Goal: Transaction & Acquisition: Purchase product/service

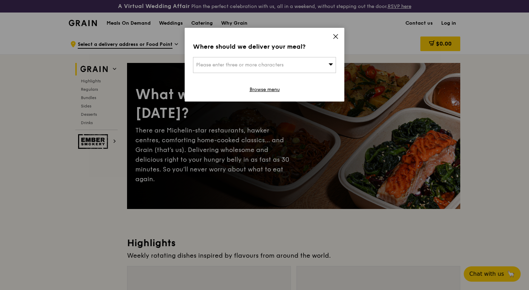
click at [262, 69] on div "Please enter three or more characters" at bounding box center [264, 65] width 143 height 16
type input "79 [PERSON_NAME]"
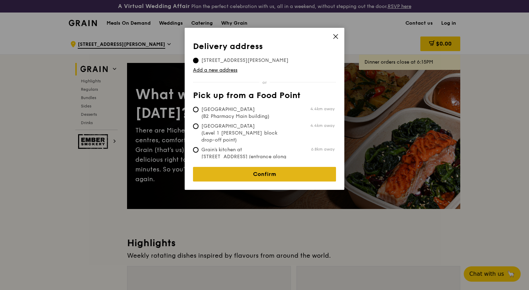
click at [243, 167] on link "Confirm" at bounding box center [264, 174] width 143 height 15
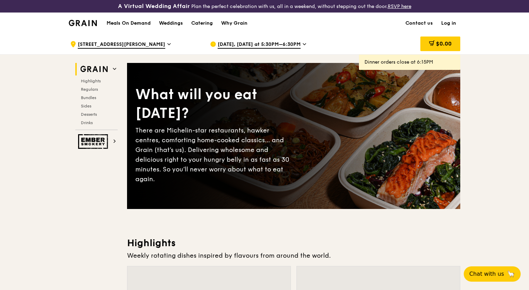
click at [167, 42] on icon at bounding box center [168, 44] width 3 height 6
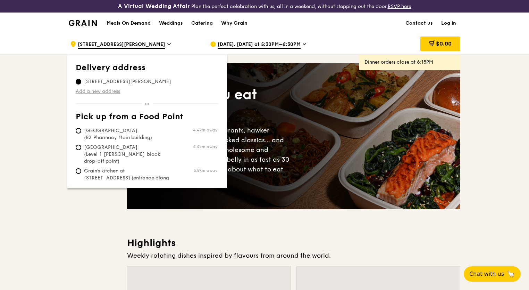
click at [103, 91] on link "Add a new address" at bounding box center [147, 91] width 143 height 7
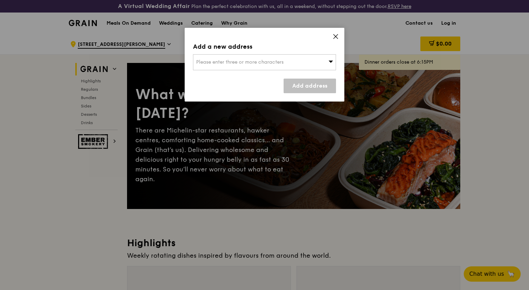
click at [257, 63] on span "Please enter three or more characters" at bounding box center [240, 62] width 88 height 6
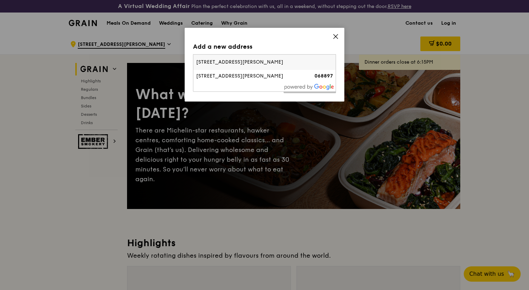
type input "[STREET_ADDRESS][PERSON_NAME]"
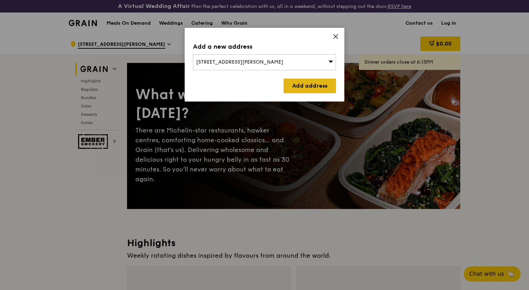
click at [304, 89] on link "Add address" at bounding box center [310, 86] width 52 height 15
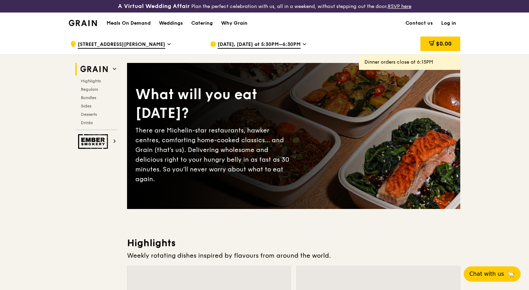
click at [252, 46] on span "[DATE], [DATE] at 5:30PM–6:30PM" at bounding box center [259, 45] width 83 height 8
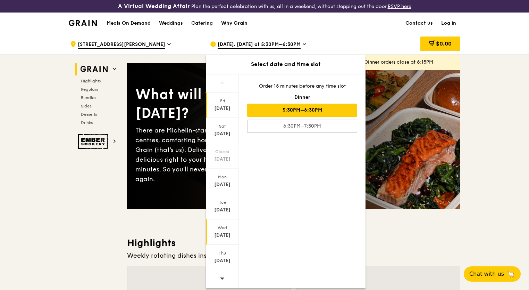
click at [228, 232] on div "[DATE]" at bounding box center [222, 235] width 31 height 7
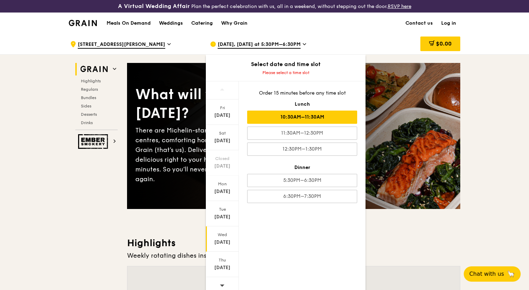
click at [290, 117] on div "10:30AM–11:30AM" at bounding box center [302, 116] width 110 height 13
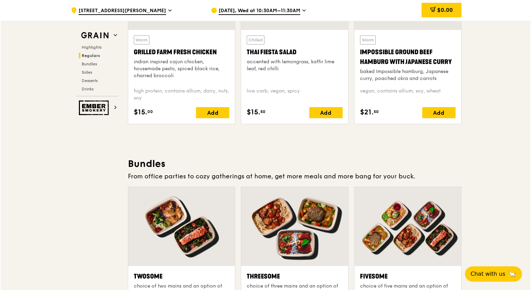
scroll to position [938, 0]
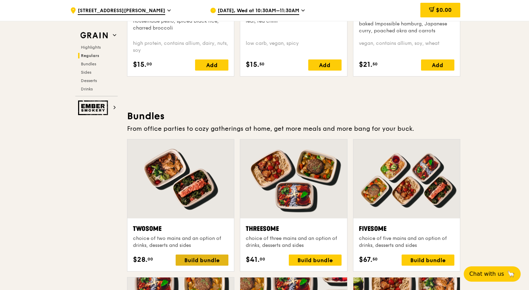
click at [214, 256] on div "Build bundle" at bounding box center [202, 259] width 53 height 11
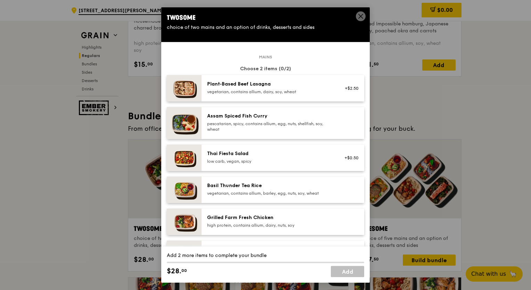
click at [359, 15] on icon at bounding box center [361, 16] width 6 height 6
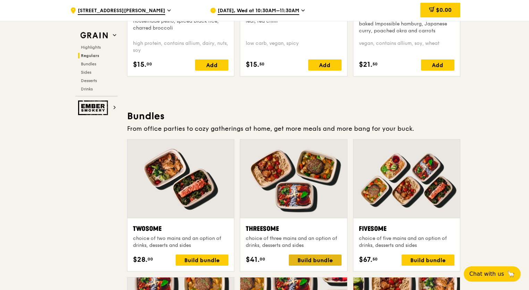
click at [324, 256] on div "Build bundle" at bounding box center [315, 259] width 53 height 11
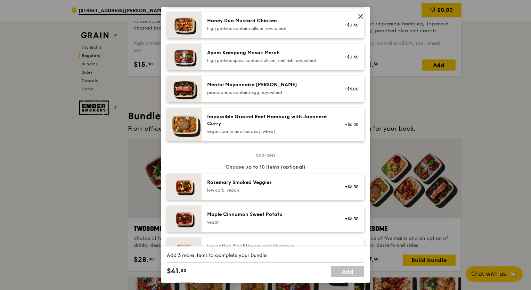
scroll to position [243, 0]
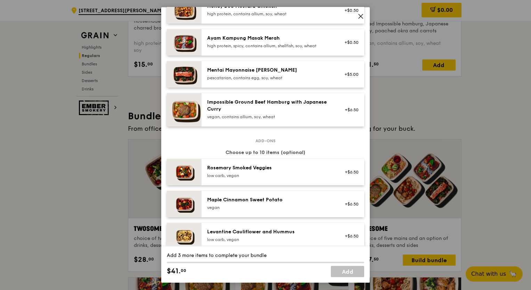
click at [274, 80] on div "pescatarian, contains egg, soy, wheat" at bounding box center [269, 78] width 125 height 6
click at [310, 76] on div "pescatarian, contains egg, soy, wheat" at bounding box center [269, 78] width 125 height 6
click at [274, 77] on div "pescatarian, contains egg, soy, wheat" at bounding box center [269, 78] width 125 height 6
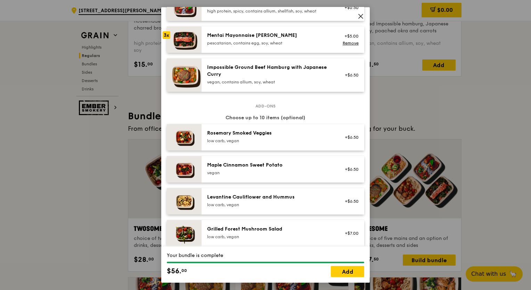
scroll to position [313, 0]
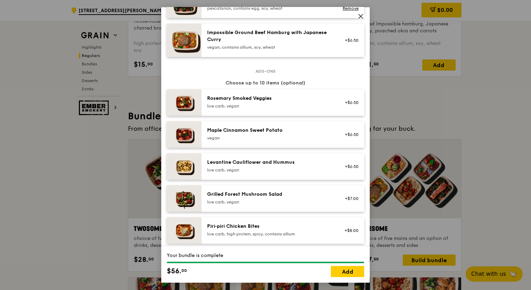
click at [260, 197] on div "Grilled Forest Mushroom Salad" at bounding box center [269, 194] width 125 height 7
click at [275, 159] on div "Levantine Cauliflower and Hummus" at bounding box center [269, 162] width 125 height 7
click at [258, 192] on div "Grilled Forest Mushroom Salad" at bounding box center [269, 194] width 125 height 7
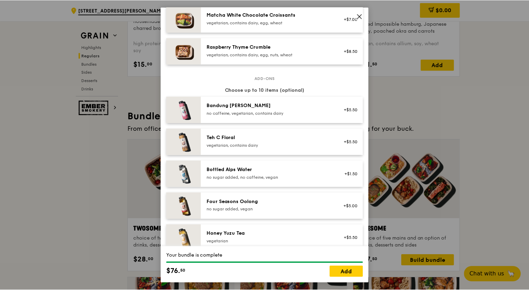
scroll to position [798, 0]
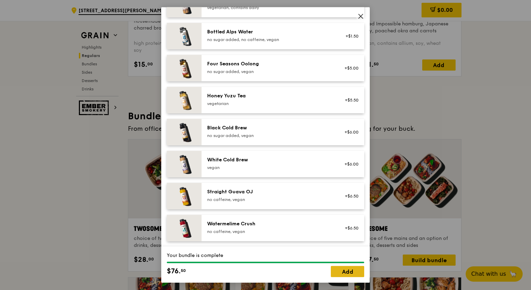
click at [336, 272] on link "Add" at bounding box center [347, 271] width 33 height 11
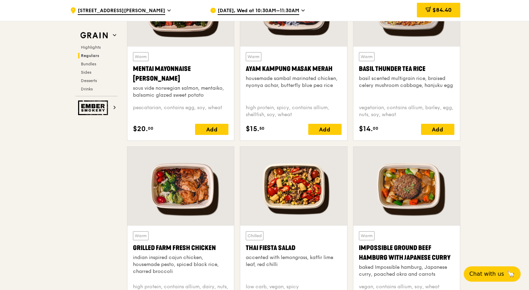
scroll to position [625, 0]
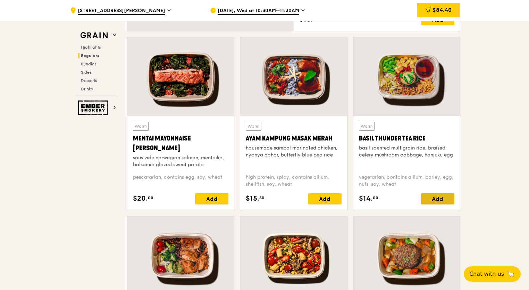
click at [433, 197] on div "Add" at bounding box center [437, 198] width 33 height 11
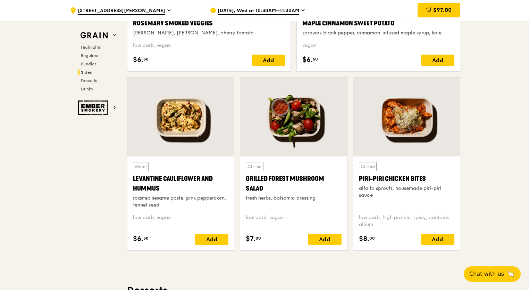
scroll to position [1564, 0]
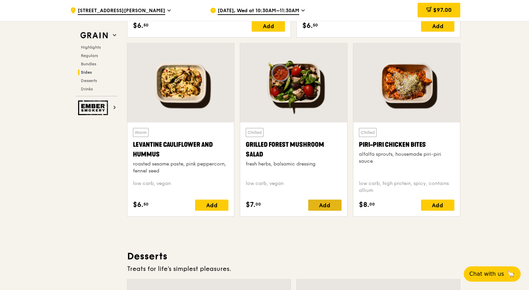
click at [329, 205] on div "Add" at bounding box center [325, 204] width 33 height 11
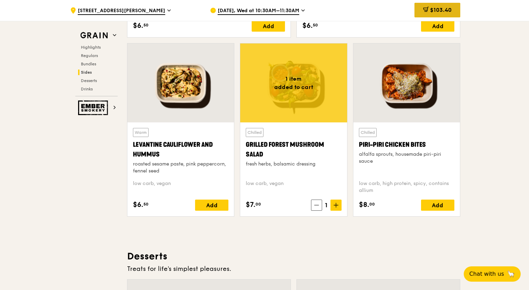
click at [455, 13] on div "$103.40" at bounding box center [438, 10] width 46 height 15
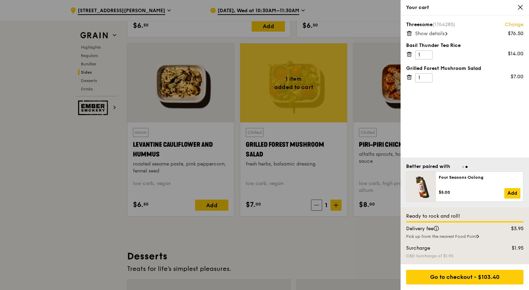
click at [411, 34] on icon at bounding box center [409, 33] width 3 height 3
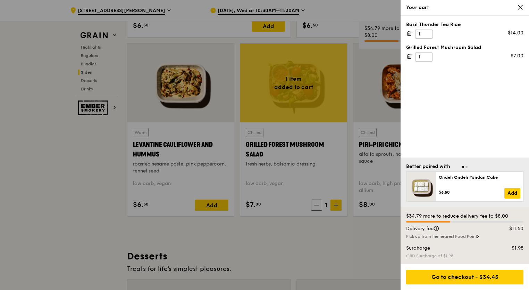
click at [410, 34] on icon at bounding box center [410, 33] width 6 height 6
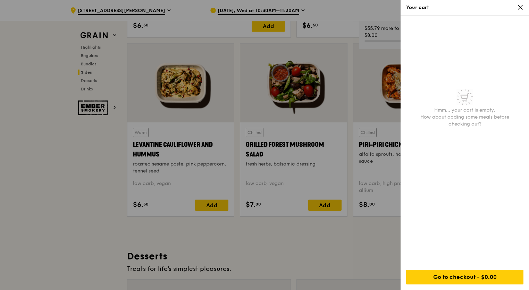
click at [89, 155] on div at bounding box center [264, 145] width 529 height 290
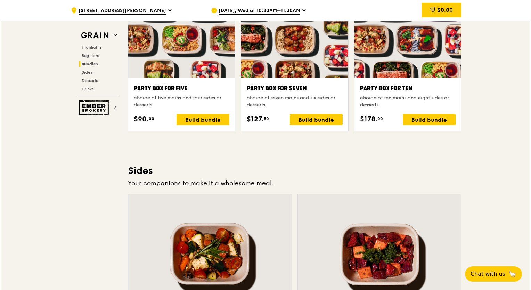
scroll to position [1077, 0]
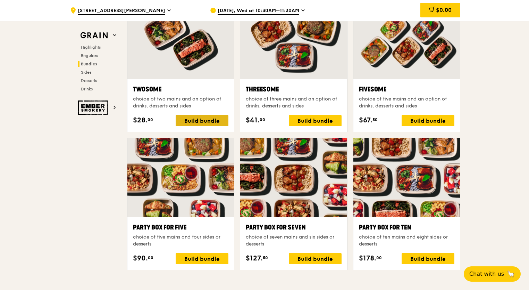
click at [220, 120] on div "Build bundle" at bounding box center [202, 120] width 53 height 11
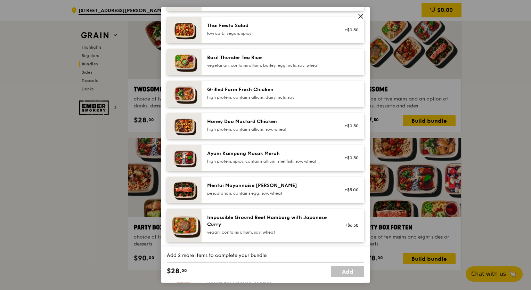
scroll to position [139, 0]
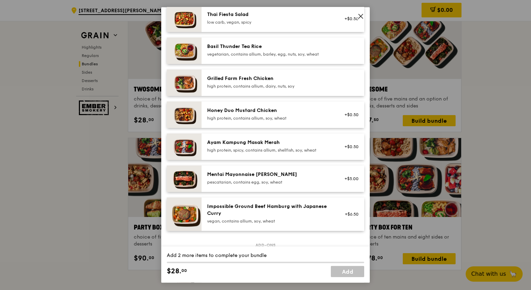
click at [242, 177] on div "Mentai Mayonnaise [PERSON_NAME]" at bounding box center [269, 174] width 125 height 7
click at [265, 174] on div "Mentai Mayonnaise [PERSON_NAME]" at bounding box center [269, 174] width 125 height 7
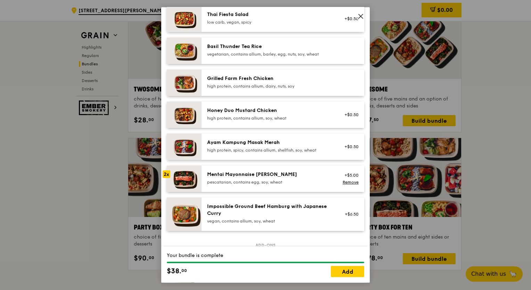
click at [284, 176] on div "Mentai Mayonnaise [PERSON_NAME]" at bounding box center [269, 174] width 125 height 7
click at [239, 173] on div "Mentai Mayonnaise [PERSON_NAME]" at bounding box center [269, 174] width 125 height 7
drag, startPoint x: 185, startPoint y: 175, endPoint x: 163, endPoint y: 178, distance: 22.5
click at [185, 175] on img at bounding box center [184, 178] width 35 height 26
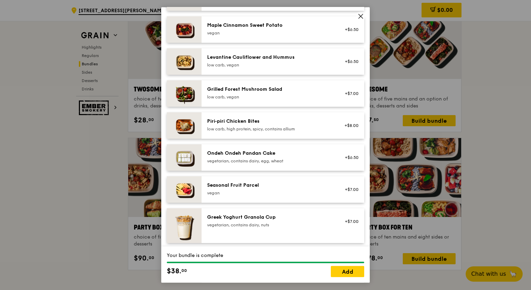
scroll to position [417, 0]
click at [276, 98] on div "low carb, vegan" at bounding box center [269, 98] width 125 height 6
click at [303, 98] on div "low carb, vegan" at bounding box center [269, 98] width 125 height 6
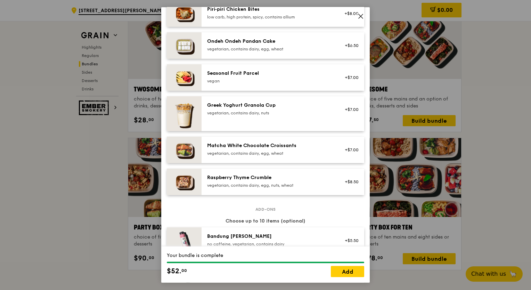
scroll to position [591, 0]
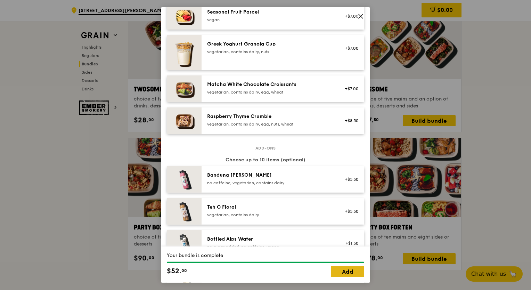
click at [347, 269] on link "Add" at bounding box center [347, 271] width 33 height 11
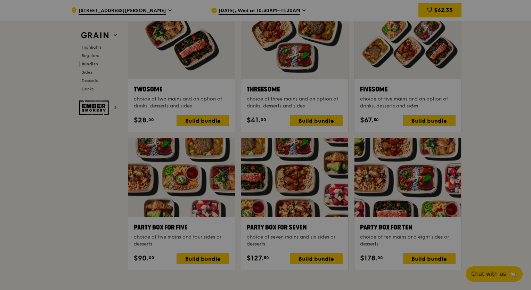
scroll to position [1077, 0]
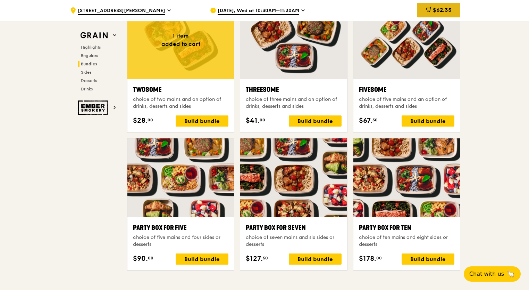
click at [453, 15] on div "$62.35" at bounding box center [439, 10] width 43 height 15
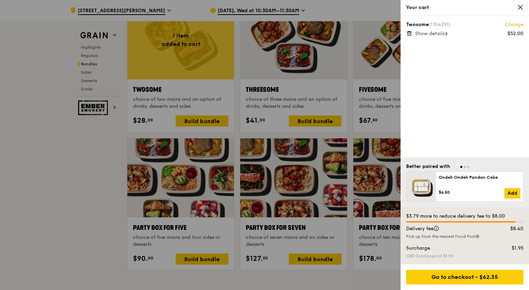
click at [445, 33] on span "Show details" at bounding box center [431, 34] width 30 height 6
click at [182, 93] on div at bounding box center [264, 145] width 529 height 290
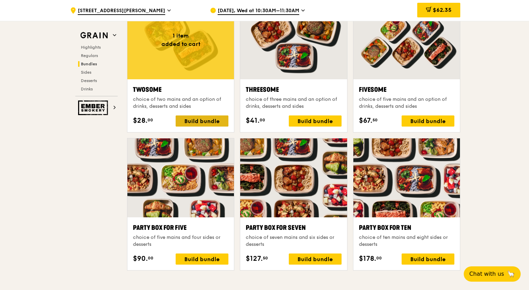
click at [187, 118] on div "Build bundle" at bounding box center [202, 120] width 53 height 11
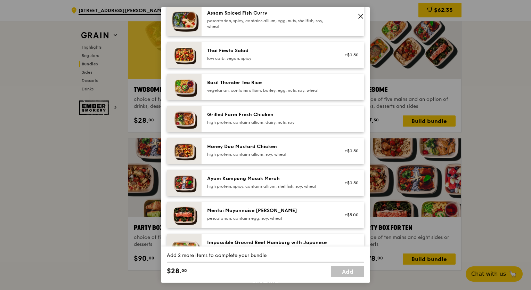
scroll to position [104, 0]
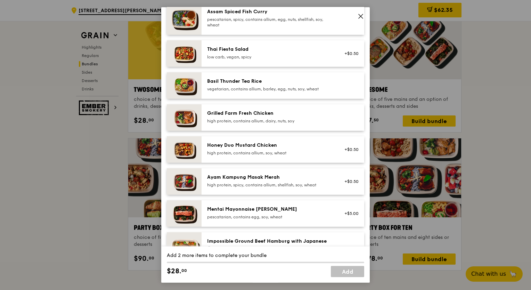
click at [245, 217] on div "pescatarian, contains egg, soy, wheat" at bounding box center [269, 217] width 125 height 6
click at [261, 213] on div "Mentai Mayonnaise [PERSON_NAME] pescatarian, contains egg, soy, wheat" at bounding box center [269, 213] width 125 height 14
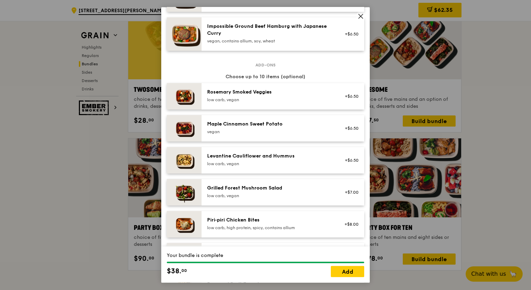
scroll to position [347, 0]
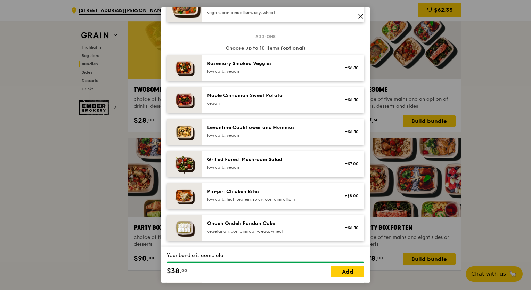
click at [222, 159] on div "Grilled Forest Mushroom Salad" at bounding box center [269, 159] width 125 height 7
click at [234, 159] on div "Grilled Forest Mushroom Salad" at bounding box center [269, 159] width 125 height 7
click at [354, 273] on link "Add" at bounding box center [347, 271] width 33 height 11
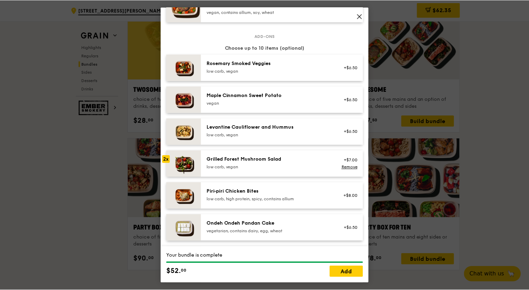
scroll to position [1077, 0]
